Goal: Transaction & Acquisition: Purchase product/service

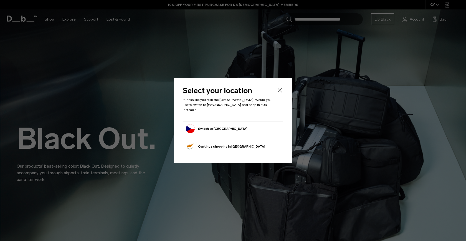
click at [217, 126] on button "Switch to Czechia" at bounding box center [217, 128] width 62 height 9
click at [211, 125] on button "Switch to Czechia" at bounding box center [217, 128] width 62 height 9
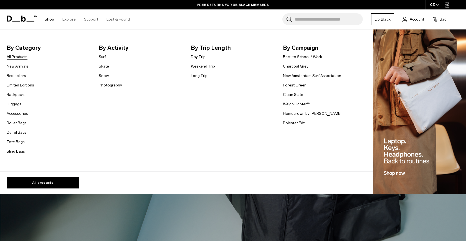
click at [23, 57] on link "All Products" at bounding box center [17, 57] width 21 height 6
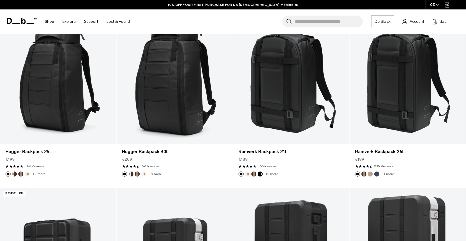
scroll to position [137, 0]
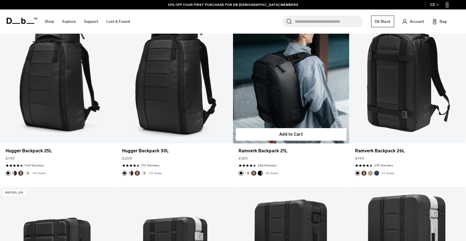
click at [247, 173] on button "Oatmilk" at bounding box center [247, 172] width 5 height 5
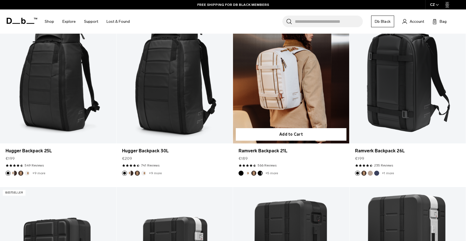
click at [253, 173] on button "Espresso" at bounding box center [253, 172] width 5 height 5
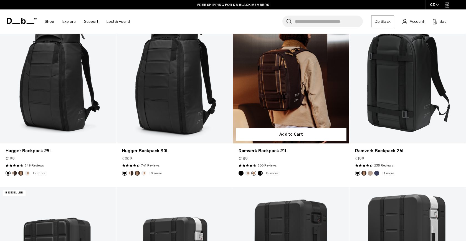
click at [263, 172] on ul "+5 more" at bounding box center [258, 172] width 39 height 5
click at [262, 172] on button "Charcoal Grey" at bounding box center [260, 172] width 5 height 5
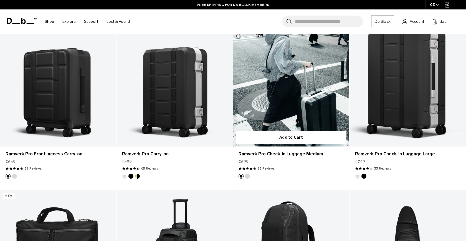
scroll to position [307, 0]
click at [246, 176] on button "Silver" at bounding box center [247, 175] width 5 height 5
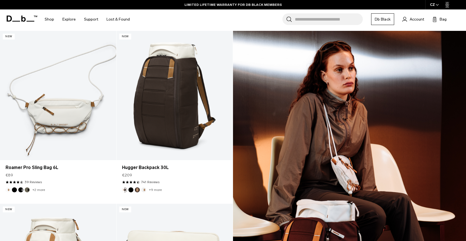
scroll to position [637, 0]
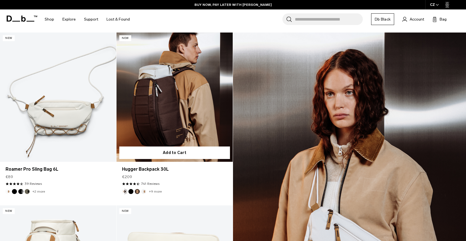
click at [133, 191] on button "Black Out" at bounding box center [130, 191] width 5 height 5
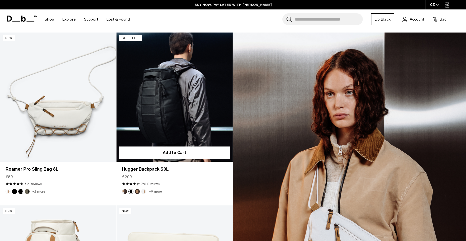
click at [138, 190] on button "Espresso" at bounding box center [137, 191] width 5 height 5
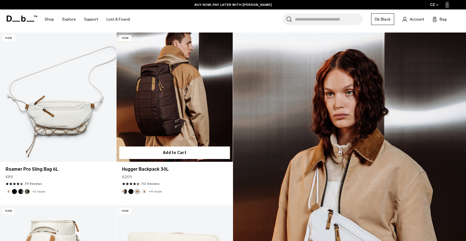
click at [146, 191] on button "Oatmilk" at bounding box center [143, 191] width 5 height 5
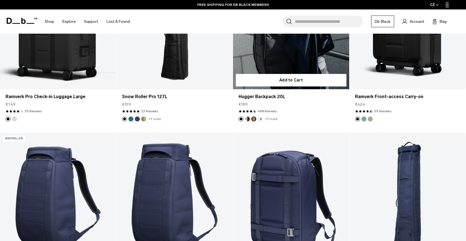
scroll to position [1399, 0]
